Goal: Task Accomplishment & Management: Manage account settings

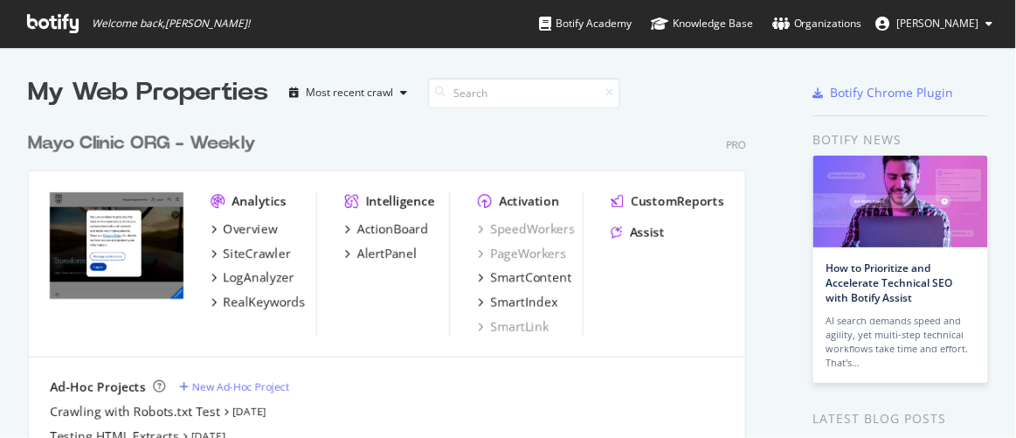
scroll to position [425, 991]
click at [353, 249] on div "AlertPanel" at bounding box center [381, 253] width 72 height 17
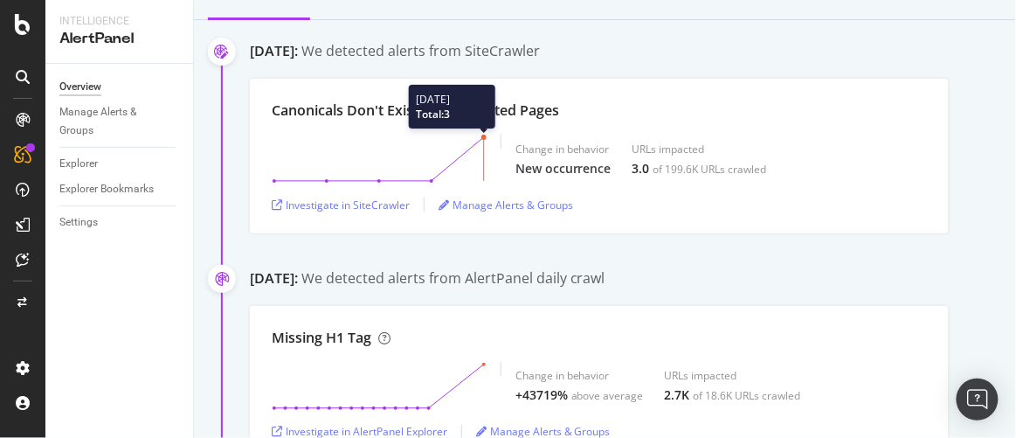
scroll to position [317, 0]
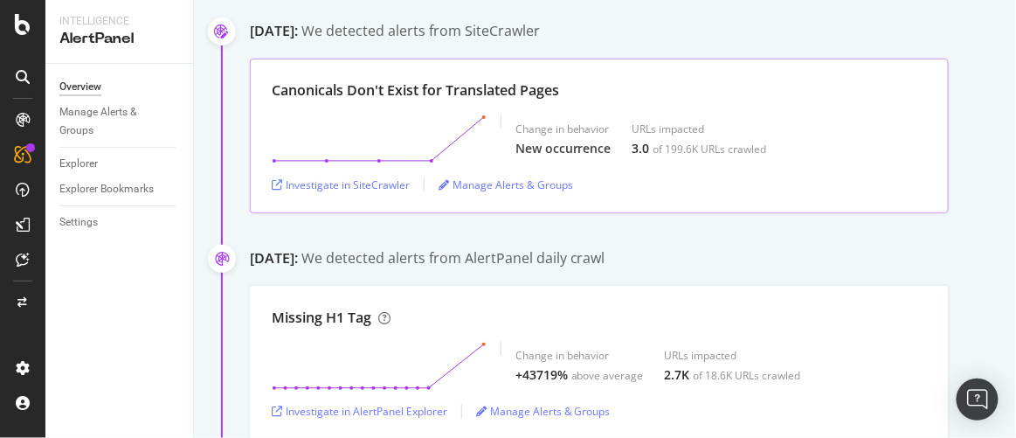
click at [305, 87] on div "Canonicals Don't Exist for Translated Pages" at bounding box center [415, 90] width 287 height 20
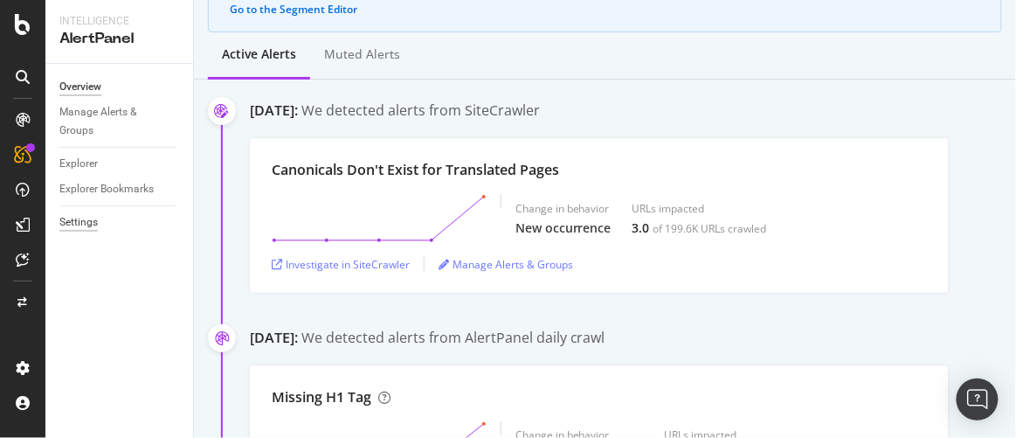
click at [81, 224] on div "Settings" at bounding box center [78, 222] width 38 height 18
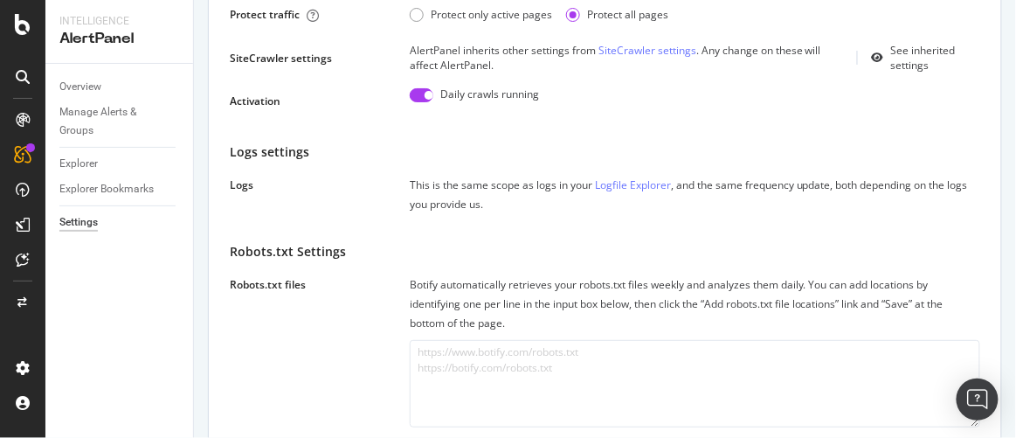
scroll to position [476, 0]
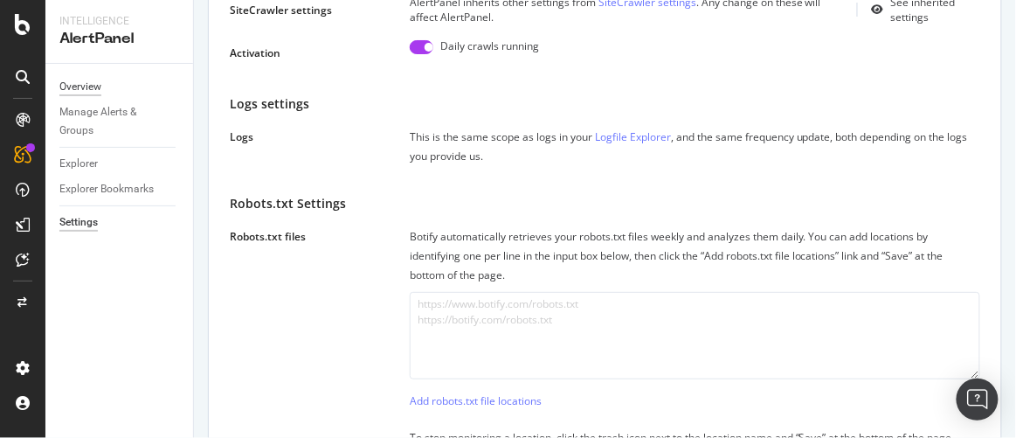
click at [78, 81] on div "Overview" at bounding box center [80, 87] width 42 height 18
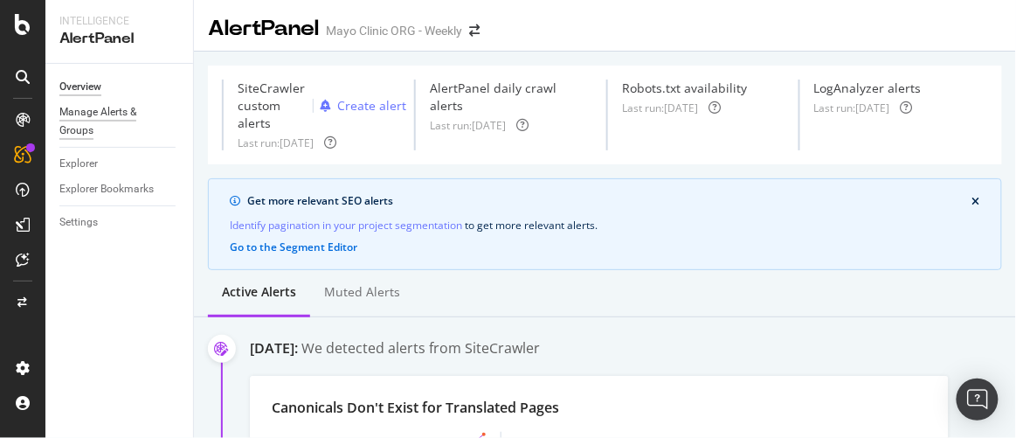
click at [81, 117] on div "Manage Alerts & Groups" at bounding box center [111, 121] width 105 height 37
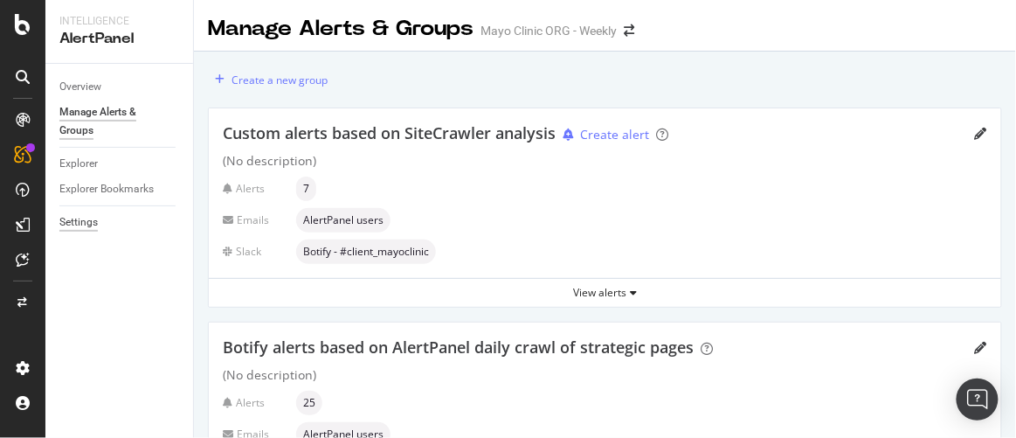
click at [77, 221] on div "Settings" at bounding box center [78, 222] width 38 height 18
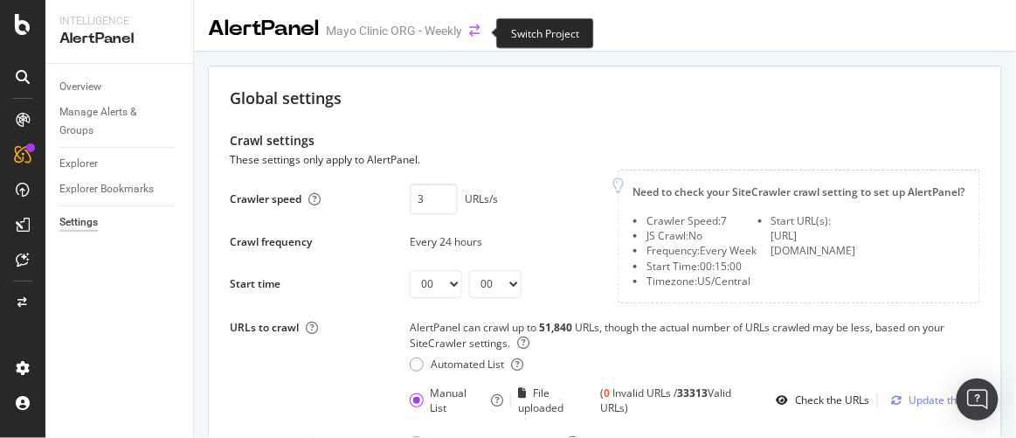
click at [478, 35] on icon "arrow-right-arrow-left" at bounding box center [474, 30] width 10 height 12
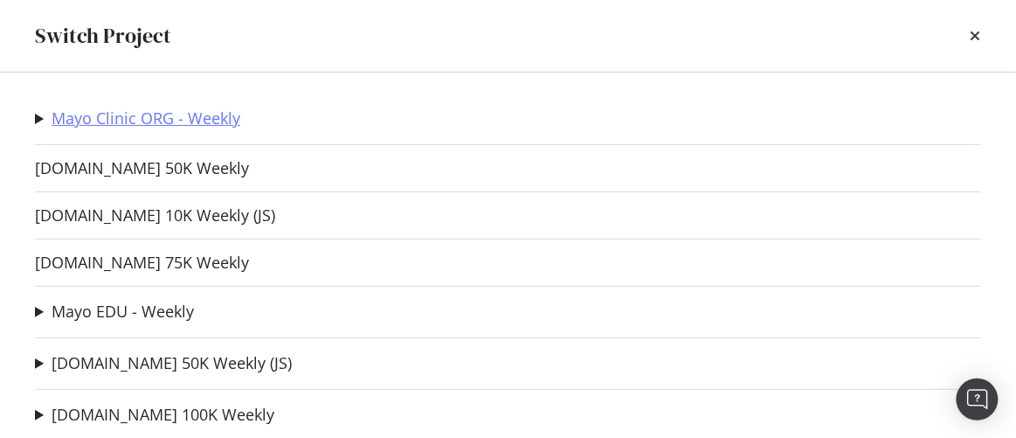
scroll to position [21, 0]
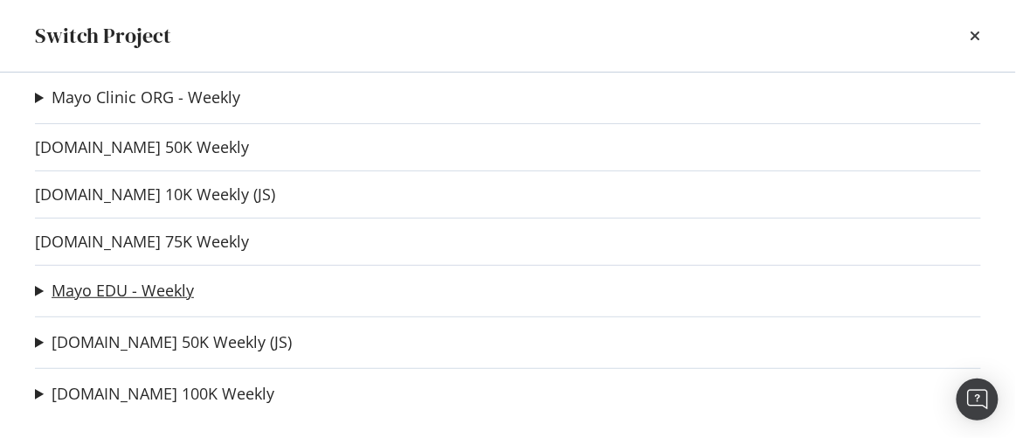
click at [71, 288] on link "Mayo EDU - Weekly" at bounding box center [123, 290] width 142 height 18
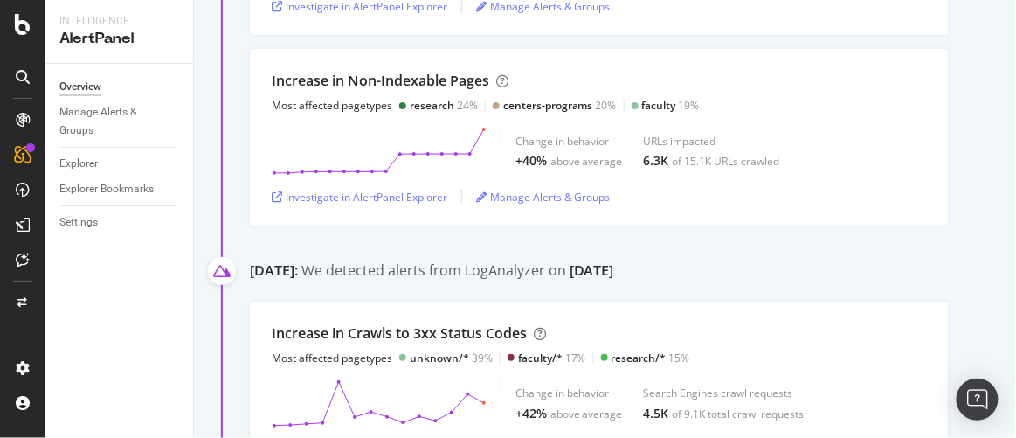
scroll to position [238, 0]
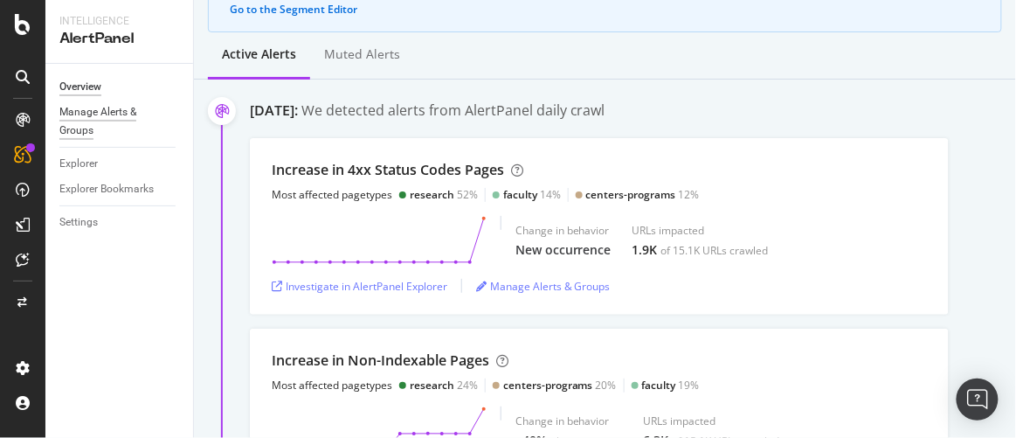
click at [82, 113] on div "Manage Alerts & Groups" at bounding box center [111, 121] width 105 height 37
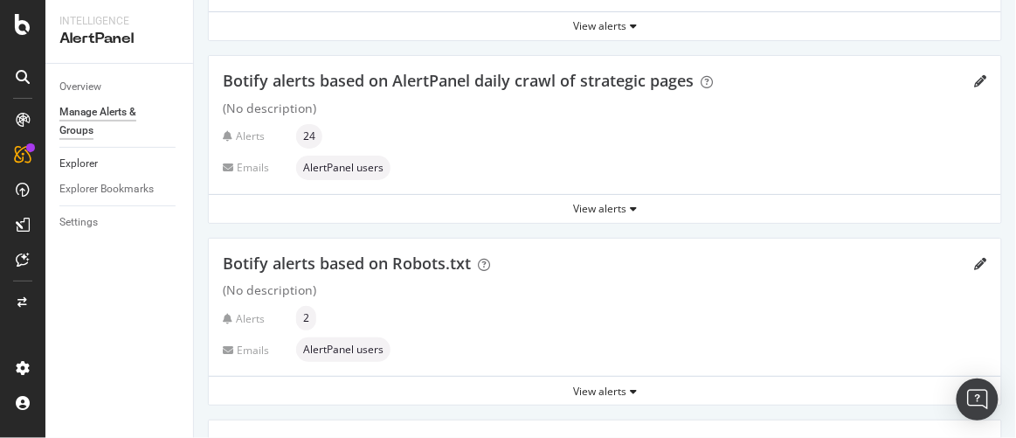
scroll to position [238, 0]
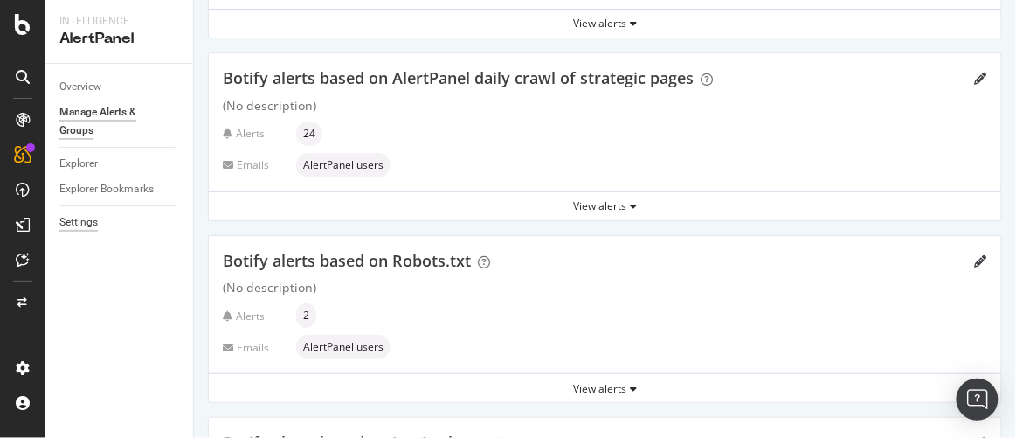
click at [79, 224] on div "Settings" at bounding box center [78, 222] width 38 height 18
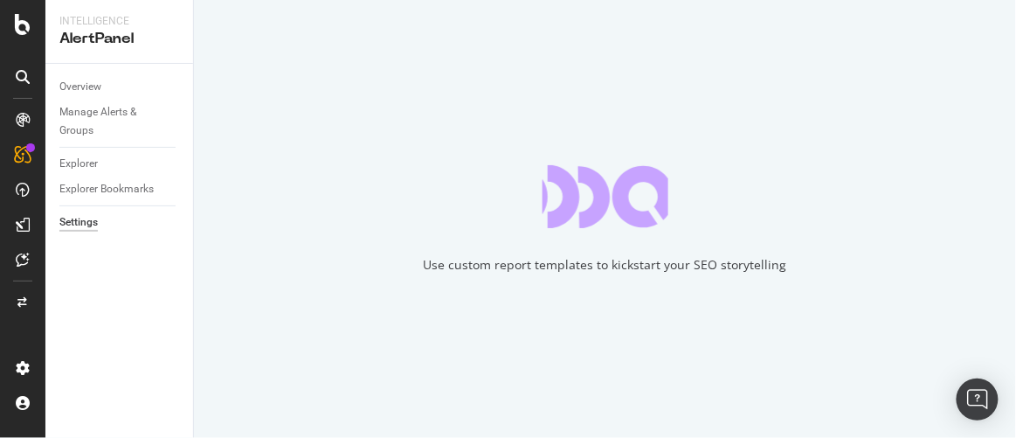
select select "01"
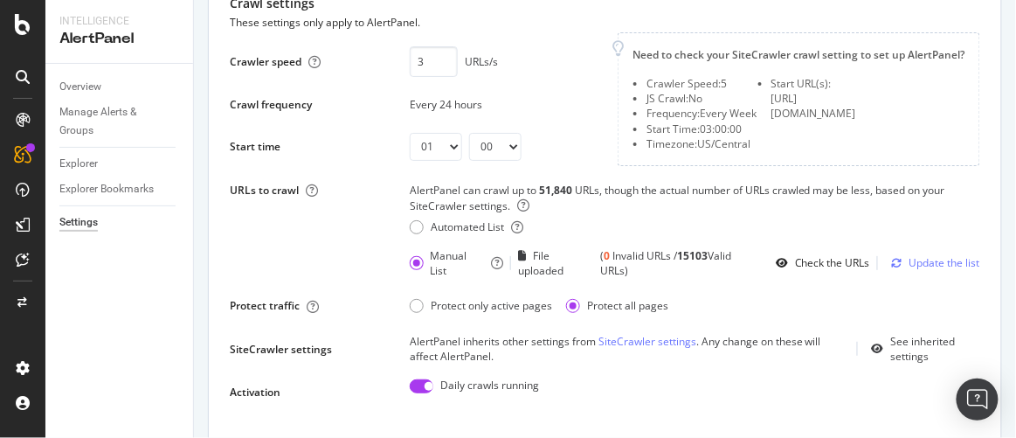
scroll to position [317, 0]
